Goal: Find specific page/section: Find specific page/section

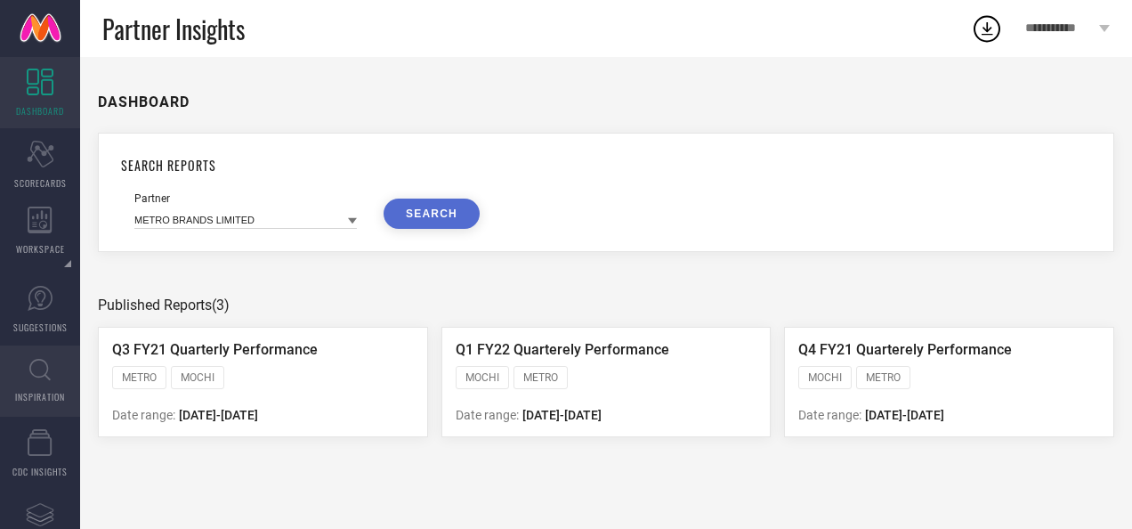
click at [36, 379] on icon at bounding box center [39, 370] width 21 height 22
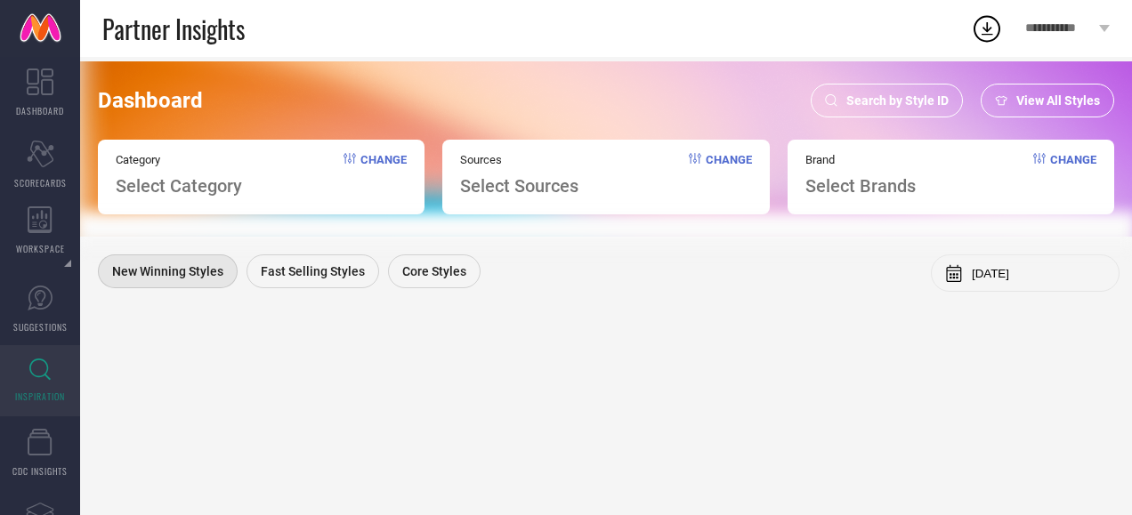
click at [838, 96] on icon at bounding box center [831, 100] width 12 height 12
